Goal: Contribute content

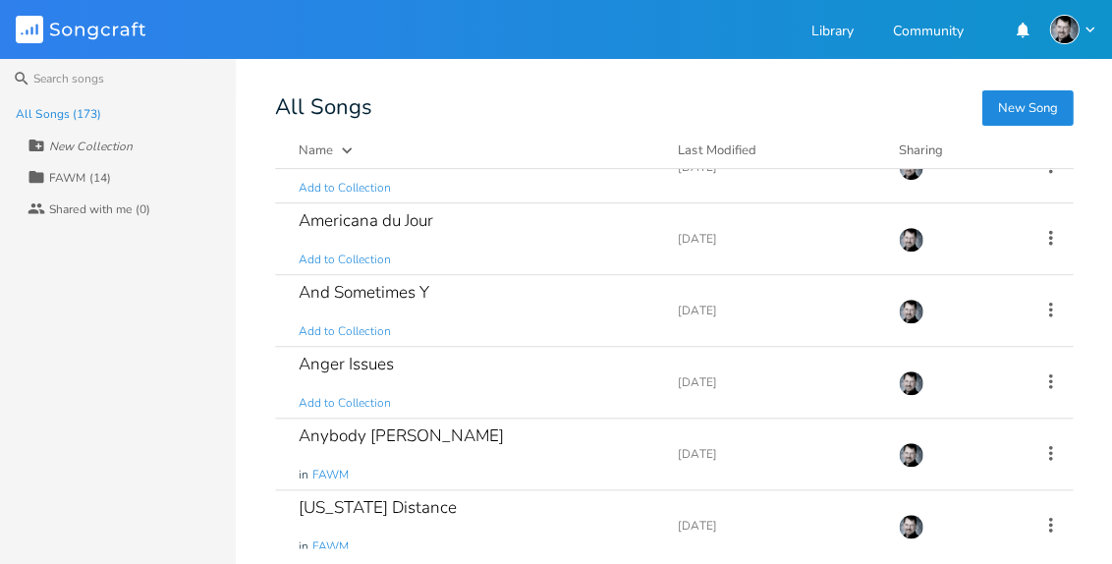
scroll to position [1061, 0]
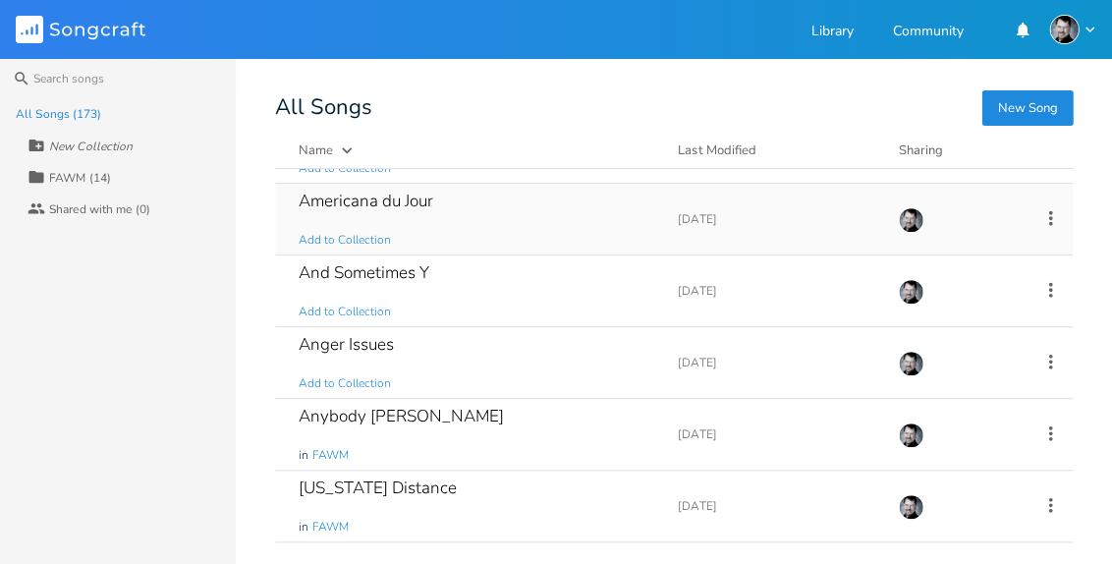
click at [381, 205] on div "Americana du Jour" at bounding box center [366, 201] width 135 height 17
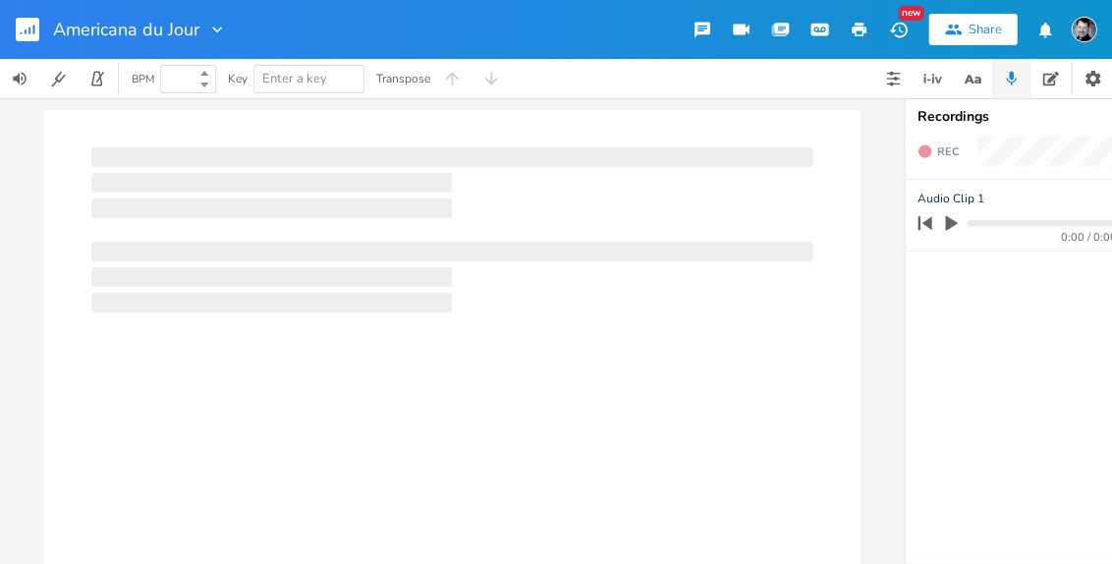
type input "100"
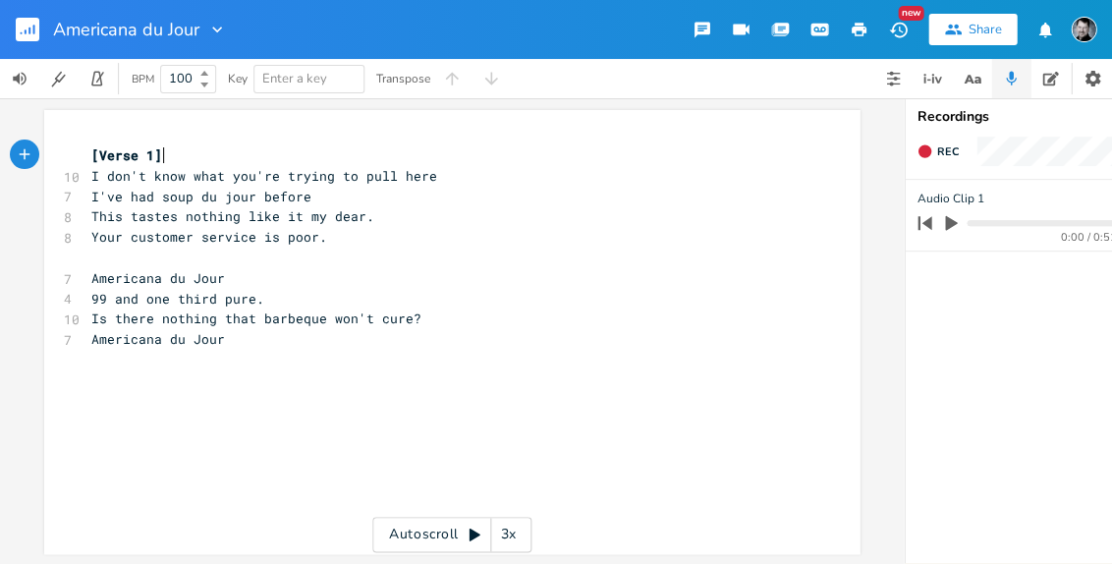
click at [22, 33] on rect "button" at bounding box center [28, 30] width 24 height 24
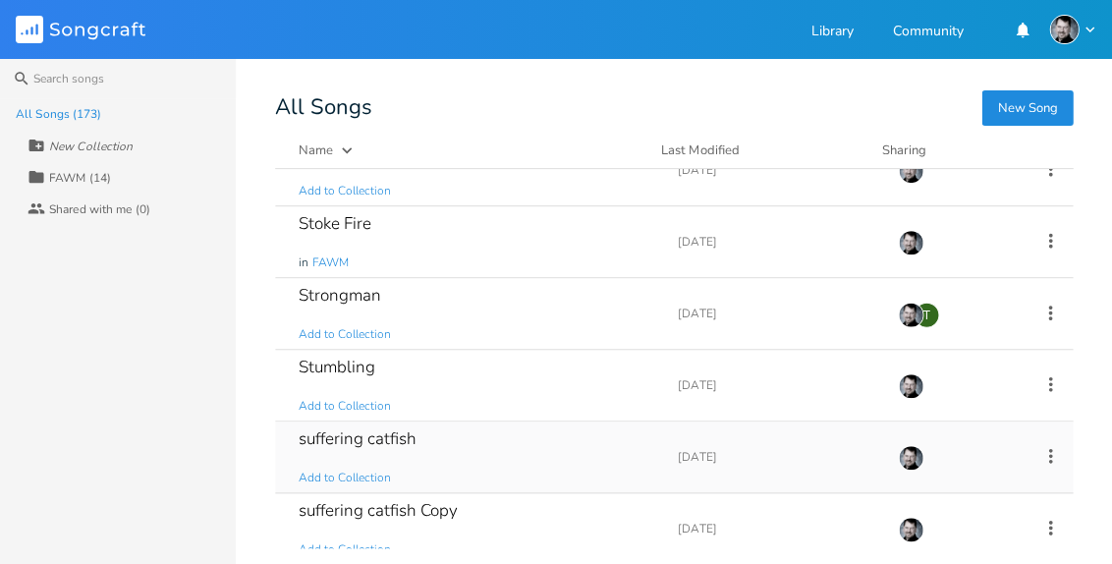
scroll to position [9082, 0]
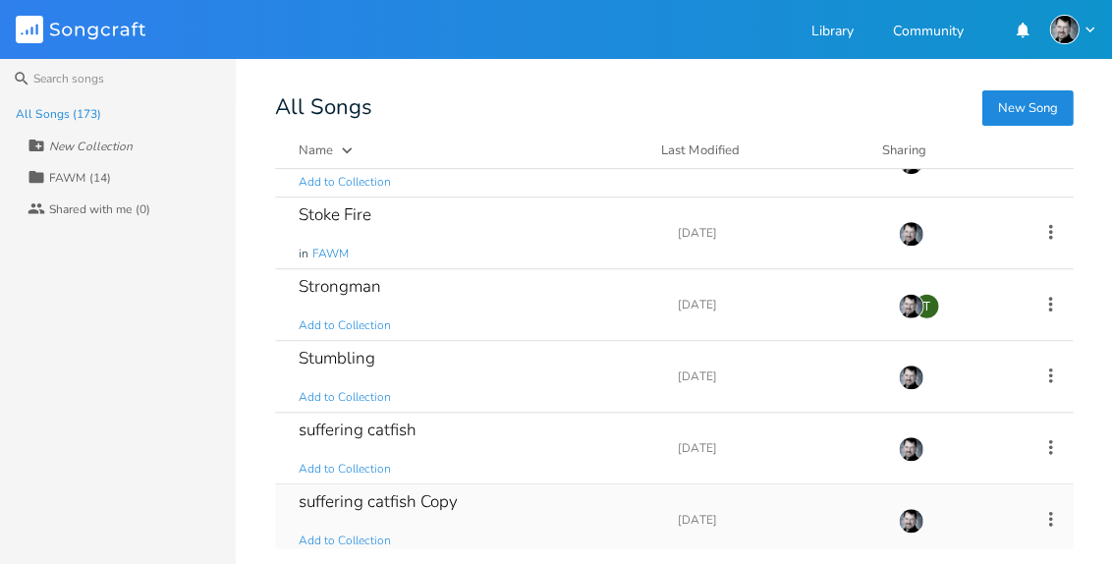
click at [380, 493] on div "suffering catfish Copy" at bounding box center [378, 501] width 159 height 17
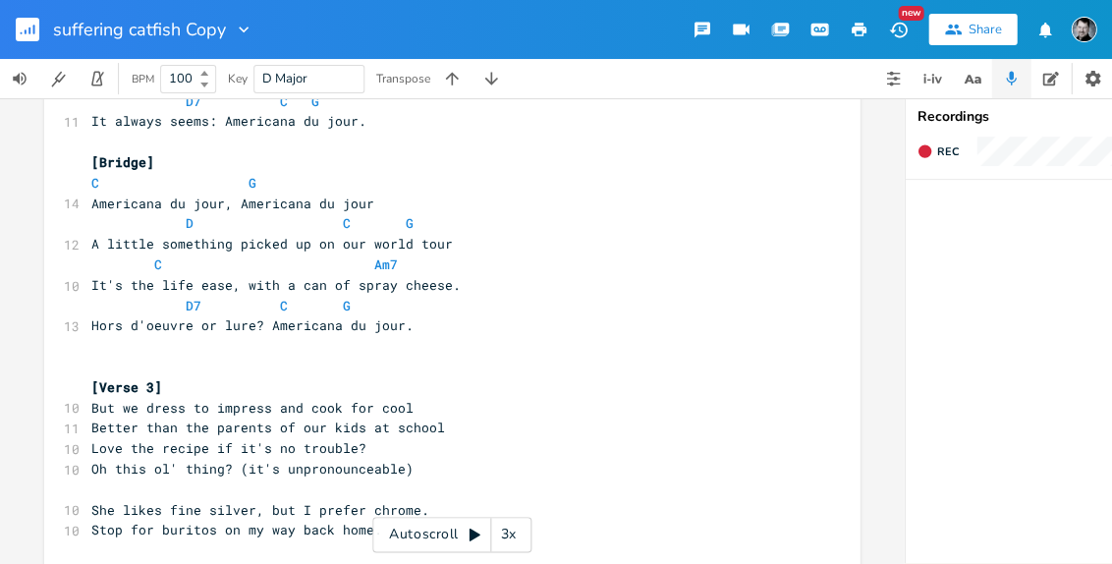
scroll to position [791, 0]
type textarea "Hors d'oeuvre or lure?"
drag, startPoint x: 257, startPoint y: 325, endPoint x: 79, endPoint y: 324, distance: 178.9
click at [79, 323] on div "Hors d'oeuvre or lure? x [Verse 1] 11 Laugh about [US_STATE], cry about [US_STA…" at bounding box center [452, 127] width 816 height 1617
click at [237, 322] on span "Hors d'oeuvre or lure? Americana du jour." at bounding box center [252, 324] width 322 height 18
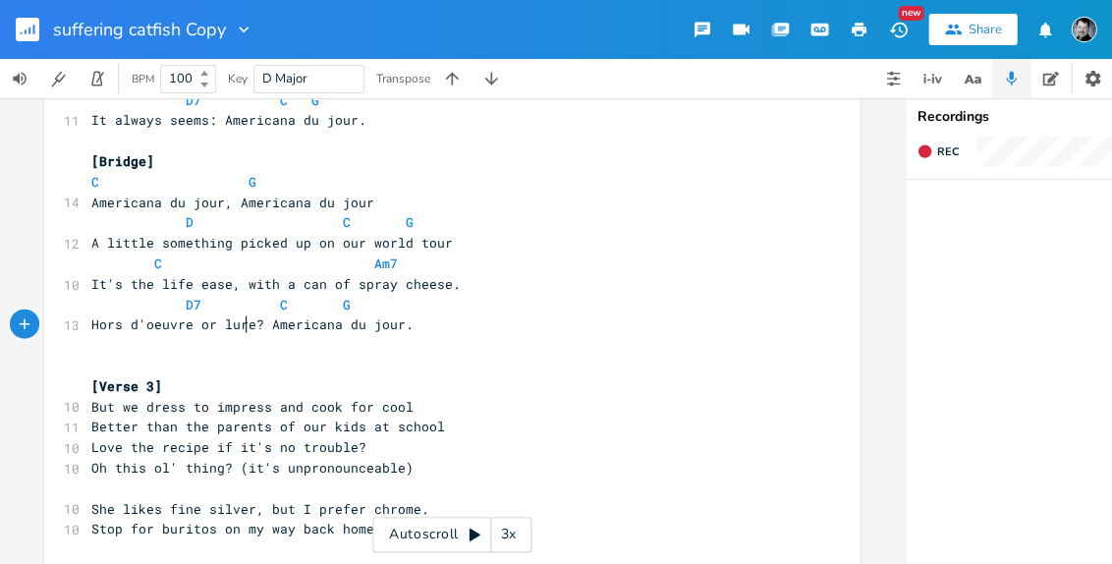
scroll to position [0, 106]
type textarea "Hors d'oeuvre or lure?"
drag, startPoint x: 253, startPoint y: 324, endPoint x: 84, endPoint y: 327, distance: 169.1
click at [87, 327] on pre "Hors d'oeuvre or lure? Americana du jour." at bounding box center [442, 324] width 710 height 21
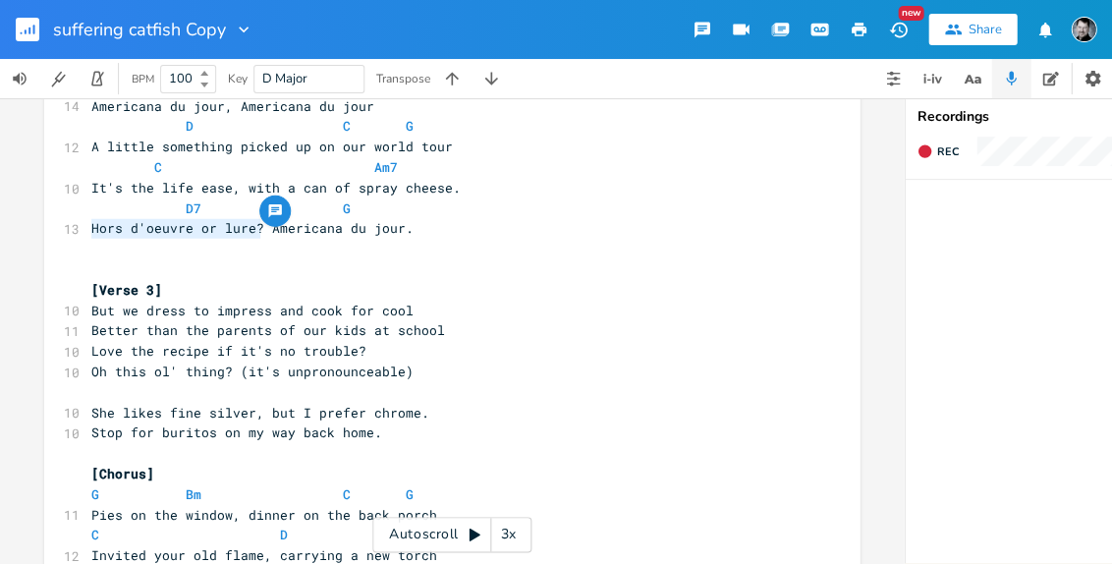
scroll to position [895, 0]
